Goal: Task Accomplishment & Management: Manage account settings

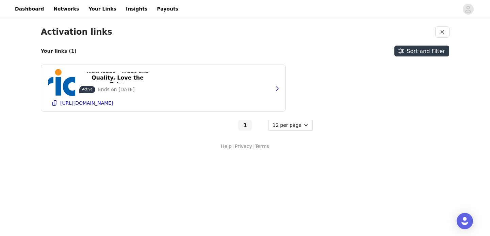
select select "12"
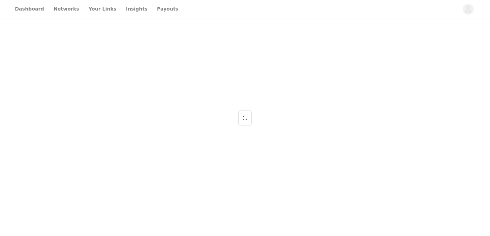
click at [28, 8] on div at bounding box center [245, 118] width 490 height 236
click at [158, 9] on div at bounding box center [245, 118] width 490 height 236
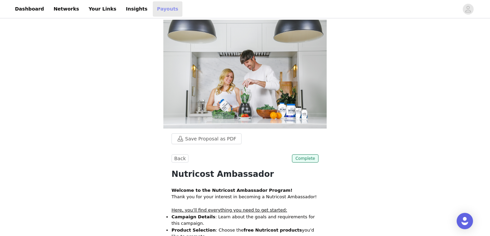
click at [153, 9] on link "Payouts" at bounding box center [168, 8] width 30 height 15
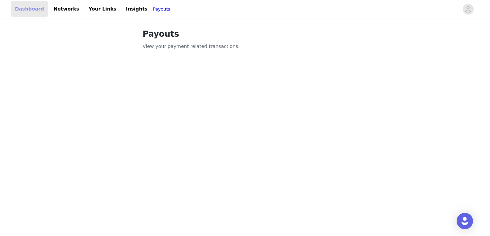
click at [32, 10] on link "Dashboard" at bounding box center [29, 8] width 37 height 15
